Goal: Information Seeking & Learning: Learn about a topic

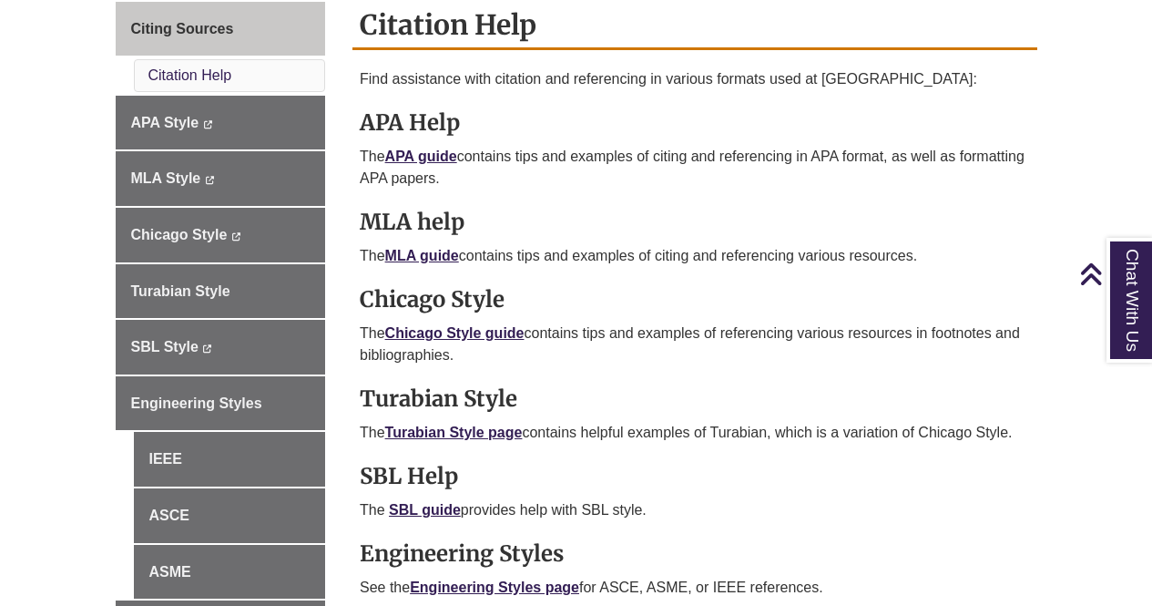
scroll to position [535, 0]
click at [424, 150] on link "APA guide" at bounding box center [421, 155] width 72 height 15
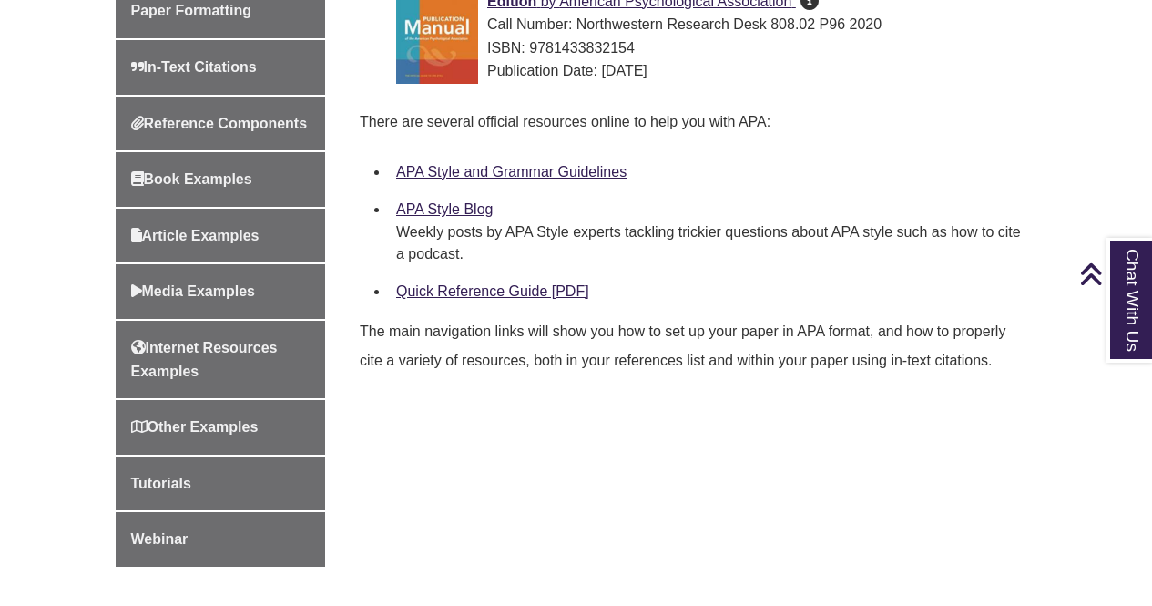
scroll to position [702, 0]
click at [488, 293] on link "Quick Reference Guide [PDF]" at bounding box center [492, 289] width 193 height 15
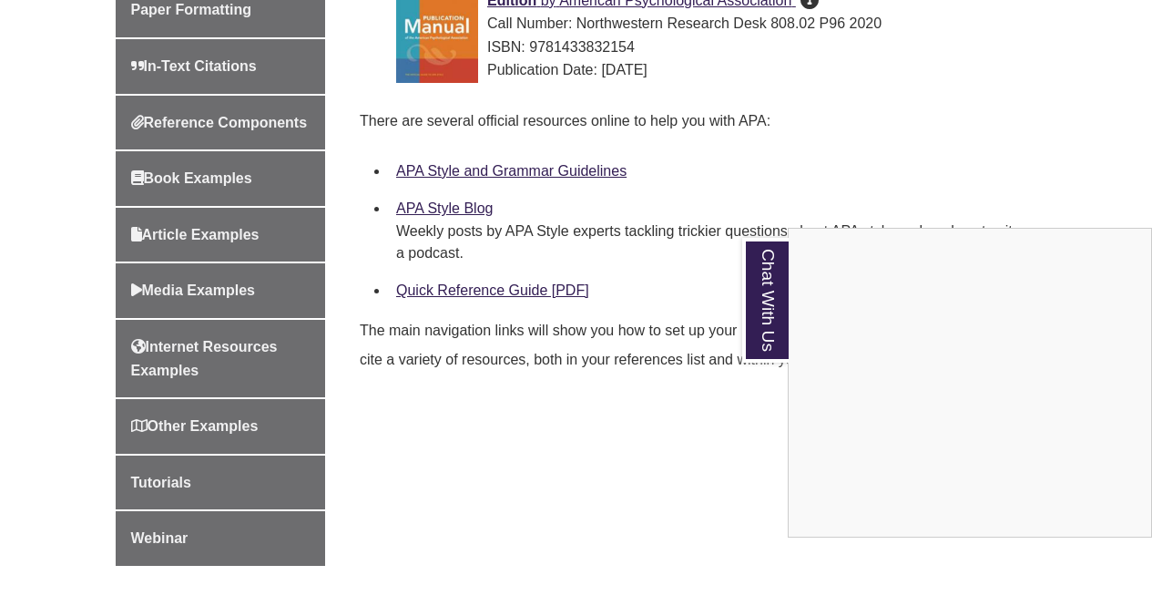
click at [527, 166] on div "Chat With Us" at bounding box center [576, 303] width 1152 height 606
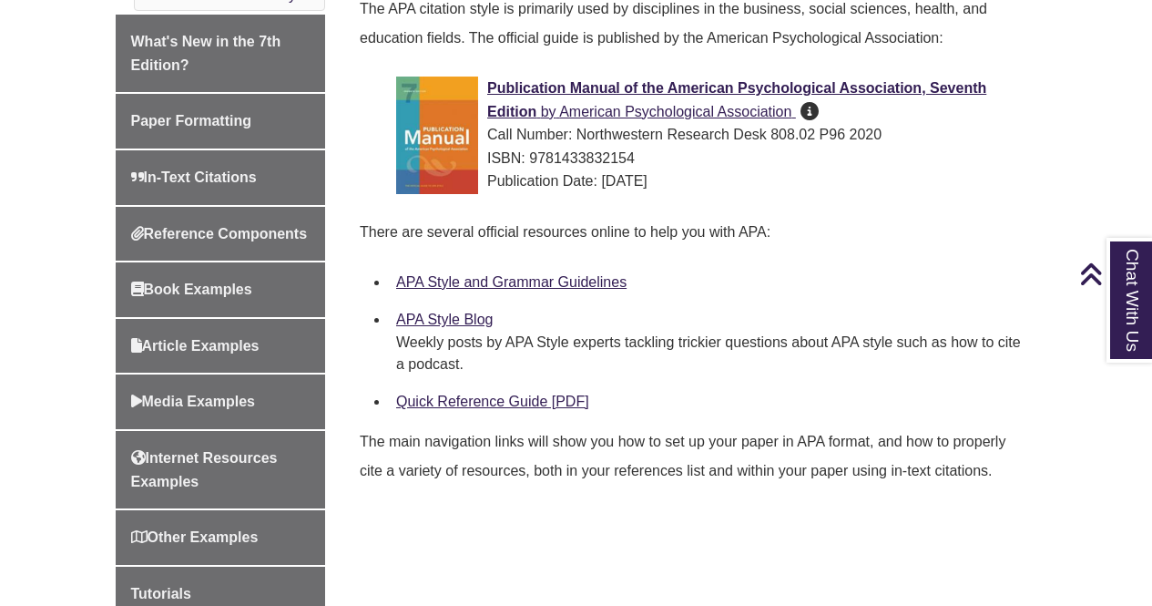
scroll to position [590, 0]
click at [517, 283] on link "APA Style and Grammar Guidelines" at bounding box center [511, 282] width 230 height 15
